Goal: Information Seeking & Learning: Learn about a topic

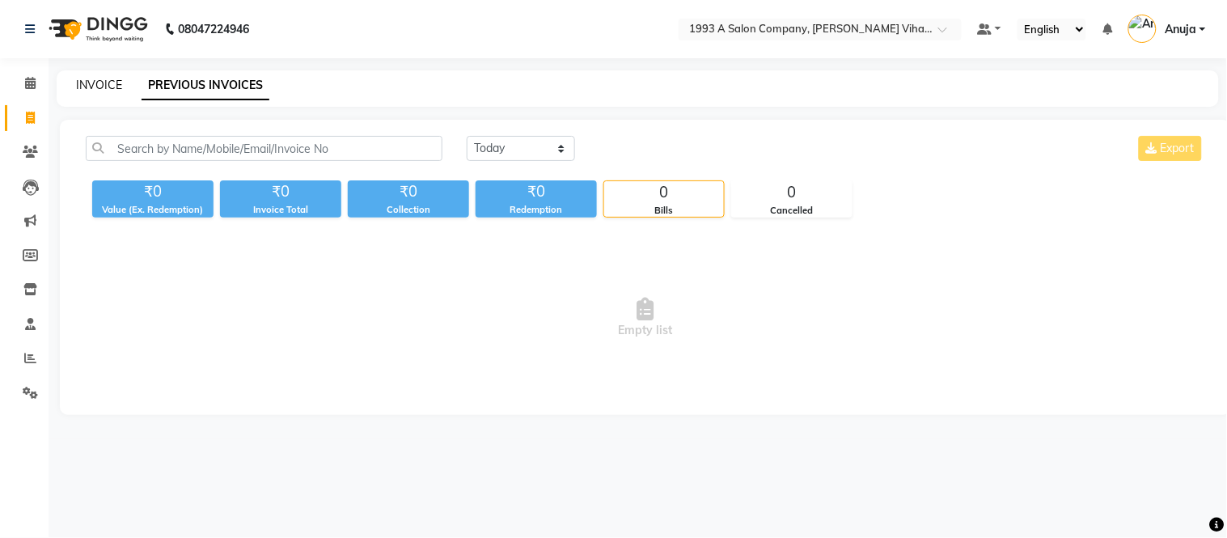
click at [104, 78] on link "INVOICE" at bounding box center [99, 85] width 46 height 15
select select "service"
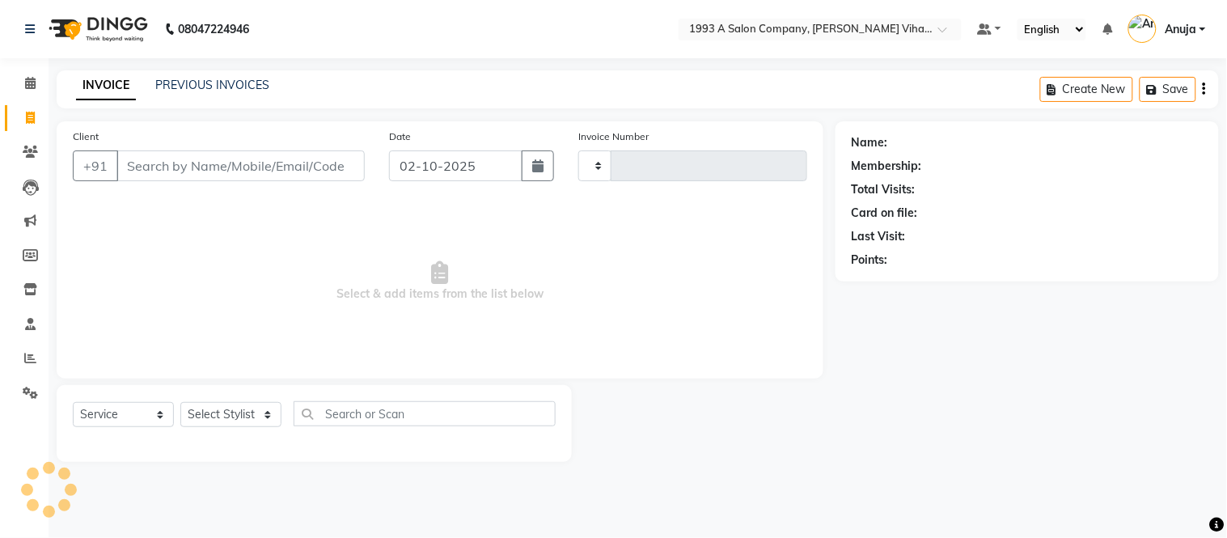
type input "1449"
select select "4955"
click at [27, 76] on span at bounding box center [30, 83] width 28 height 19
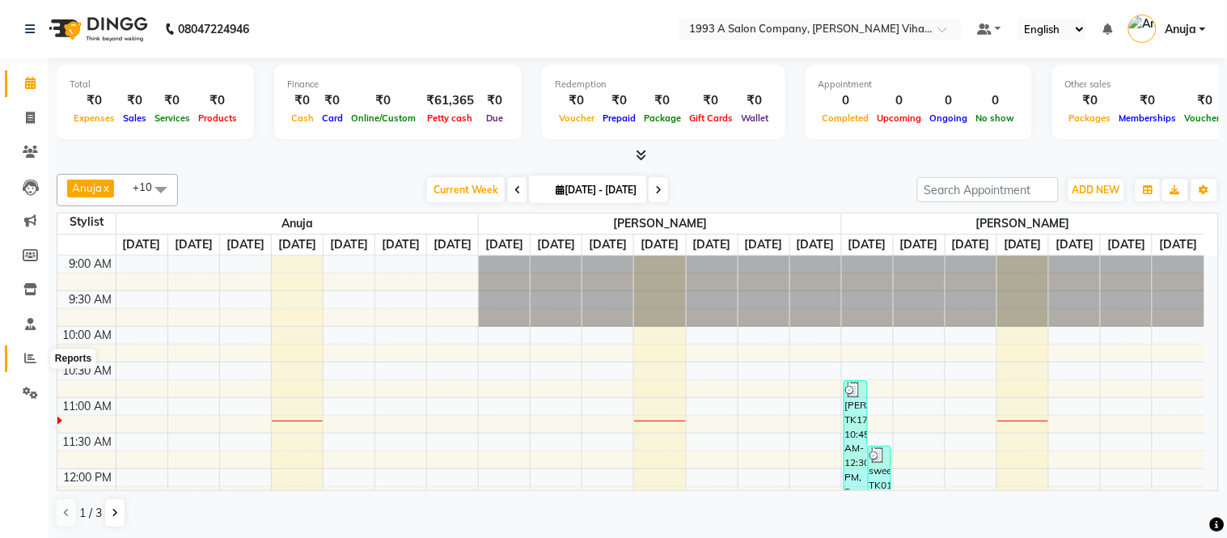
click at [28, 358] on icon at bounding box center [30, 358] width 12 height 12
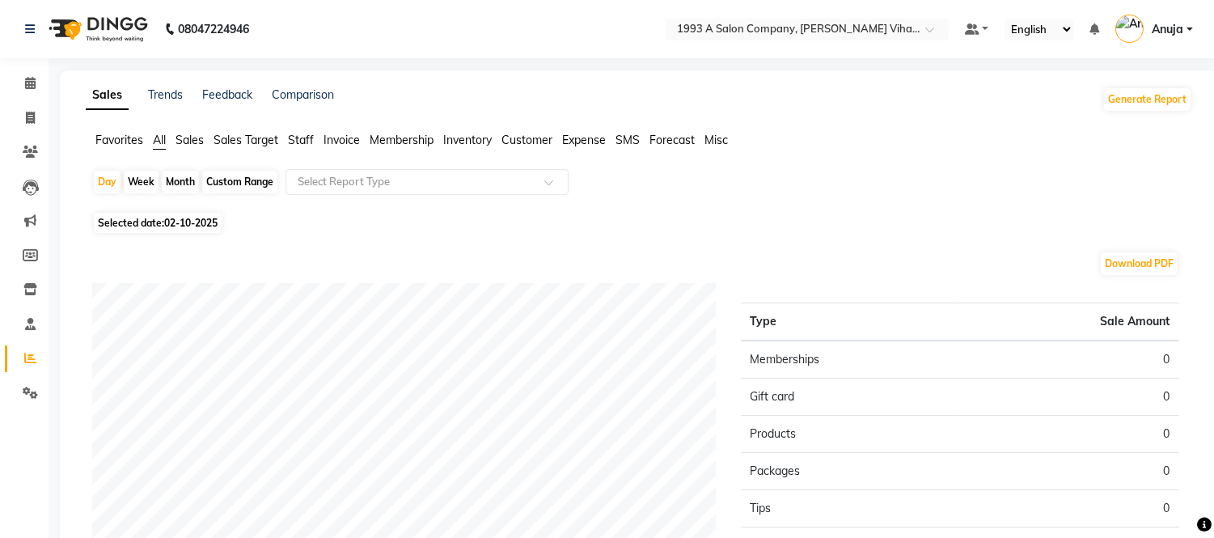
click at [172, 190] on div "Month" at bounding box center [180, 182] width 37 height 23
select select "10"
select select "2025"
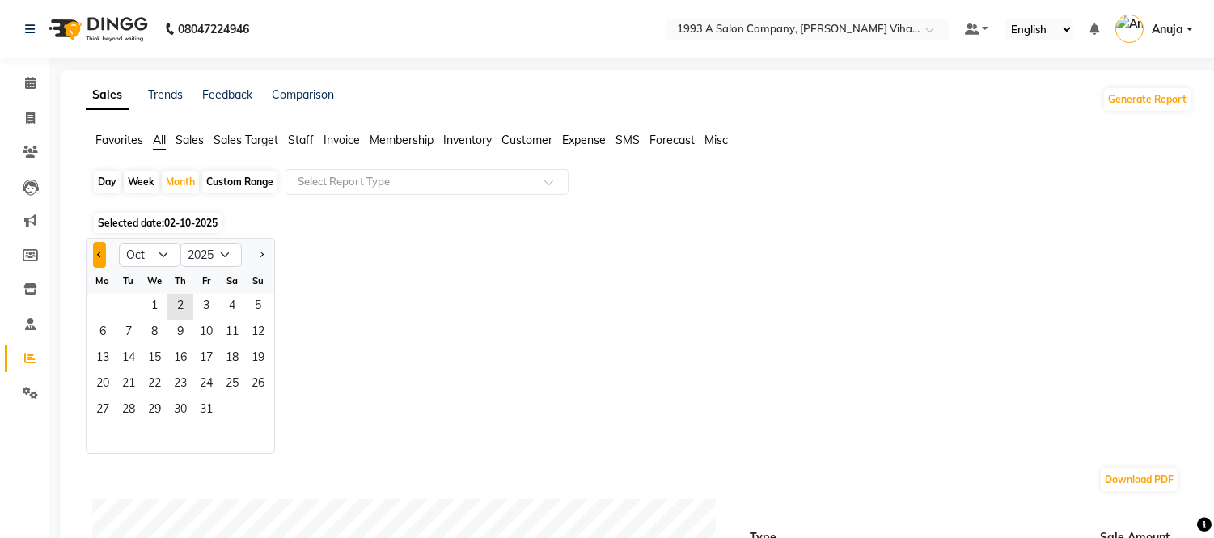
click at [100, 254] on span "Previous month" at bounding box center [100, 254] width 6 height 6
select select "9"
click at [206, 300] on span "5" at bounding box center [206, 307] width 26 height 26
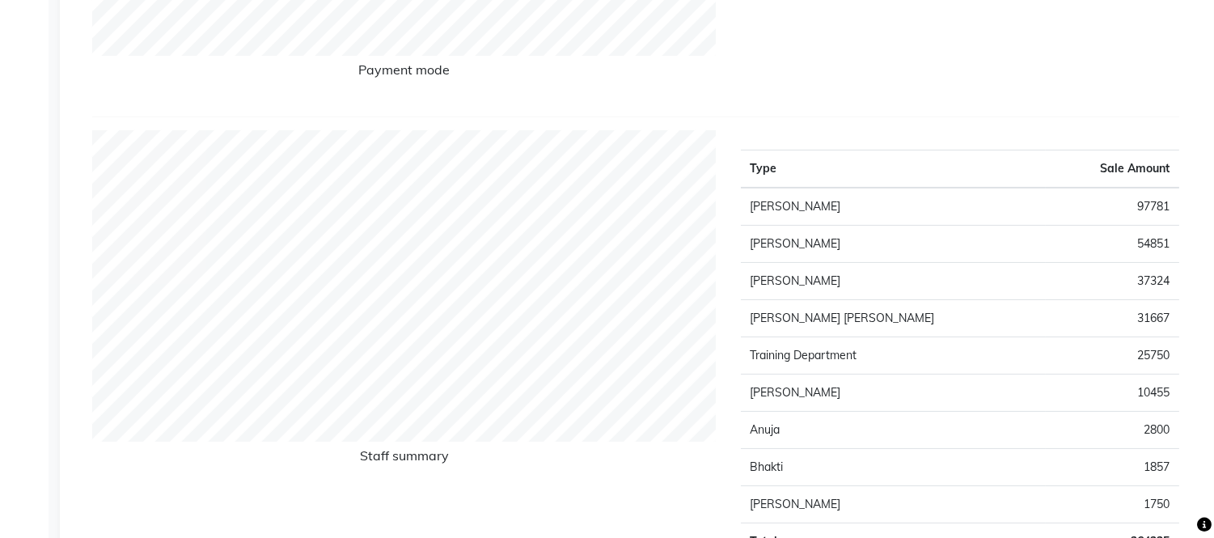
scroll to position [629, 0]
